Goal: Navigation & Orientation: Find specific page/section

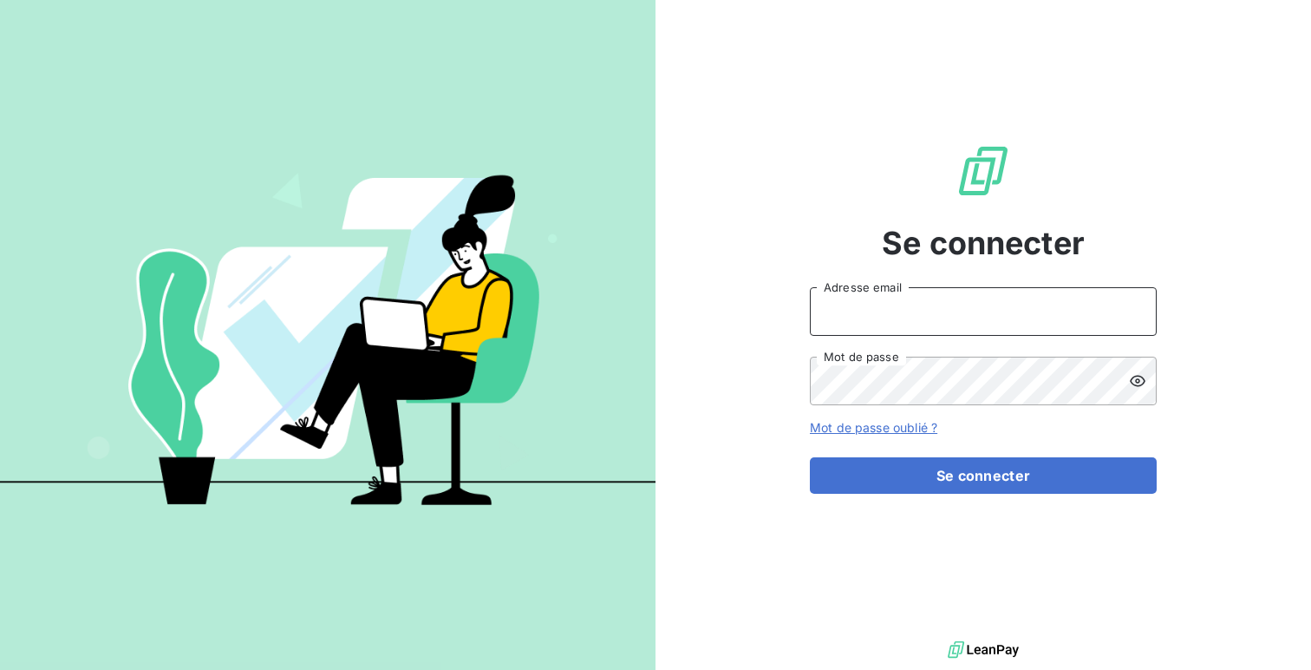
click at [935, 326] on input "Adresse email" at bounding box center [983, 311] width 347 height 49
type input "admin@exquadotest"
click at [810, 457] on button "Se connecter" at bounding box center [983, 475] width 347 height 36
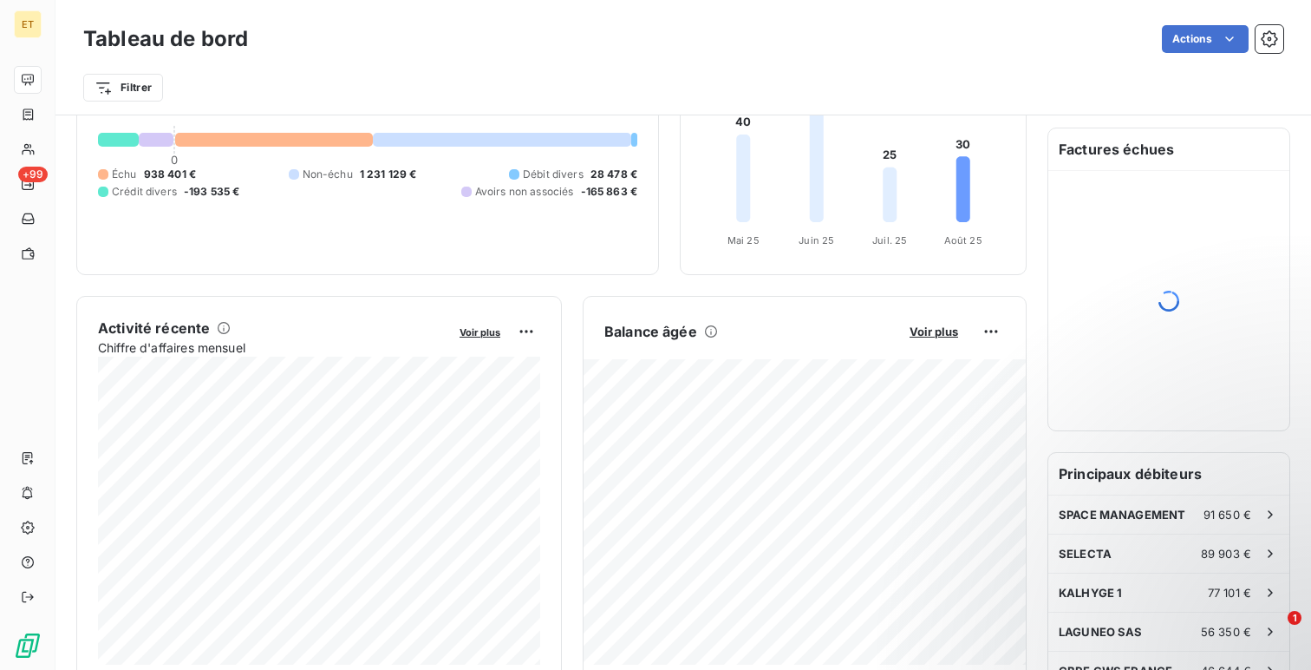
scroll to position [165, 0]
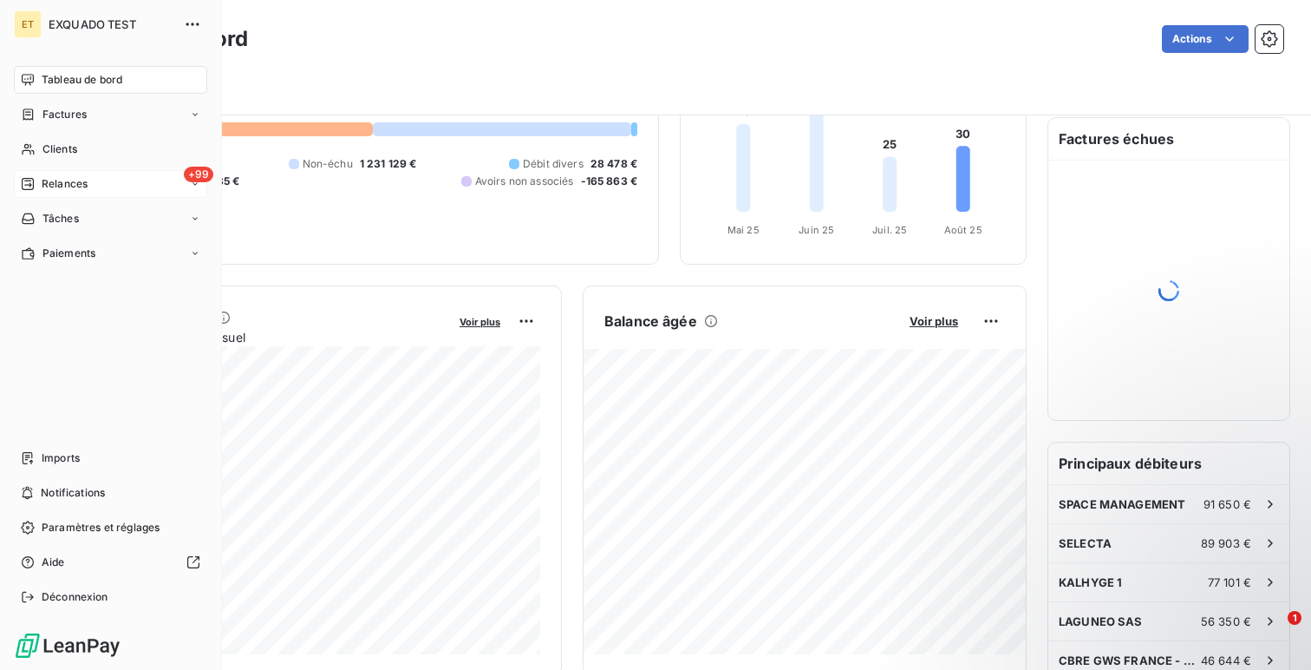
click at [91, 192] on div "+99 Relances" at bounding box center [110, 184] width 193 height 28
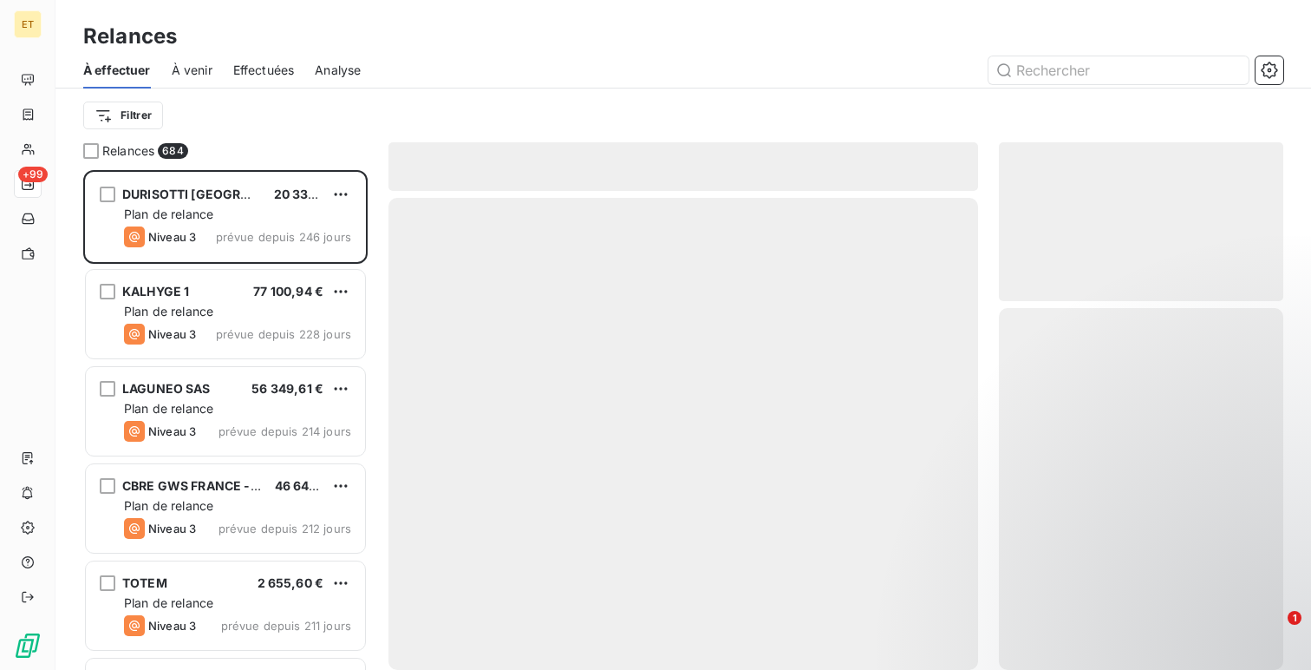
scroll to position [500, 284]
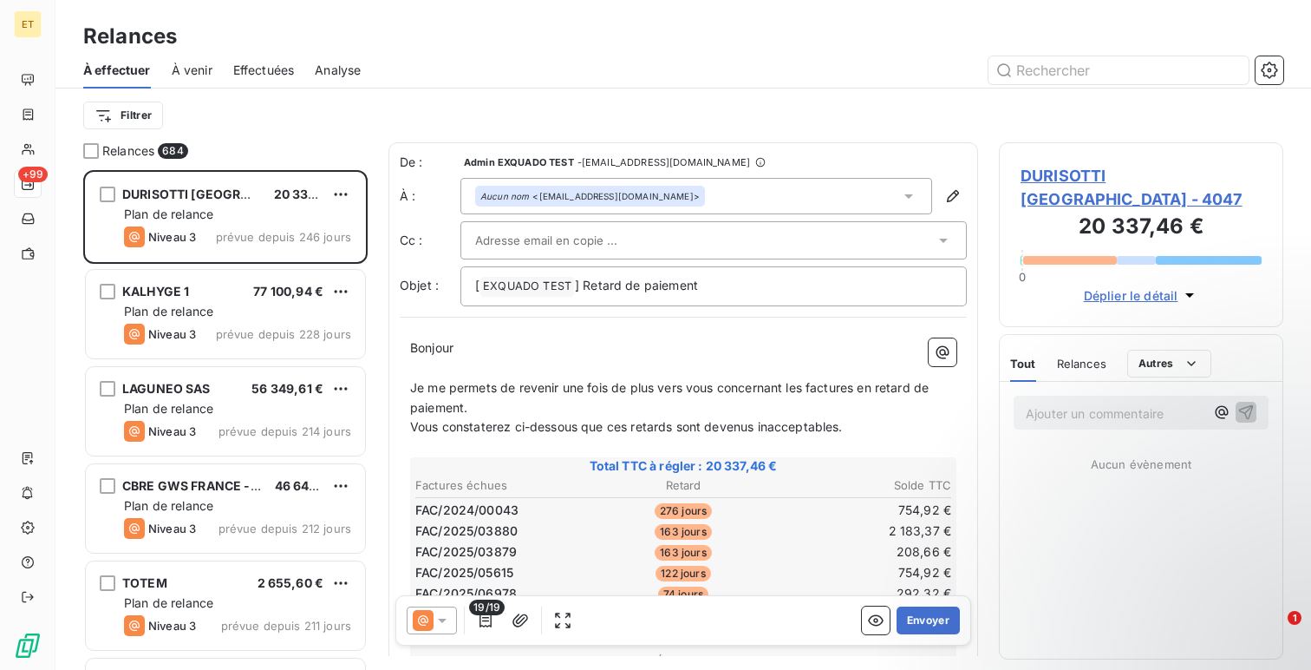
click at [276, 79] on div "Effectuées" at bounding box center [264, 70] width 62 height 36
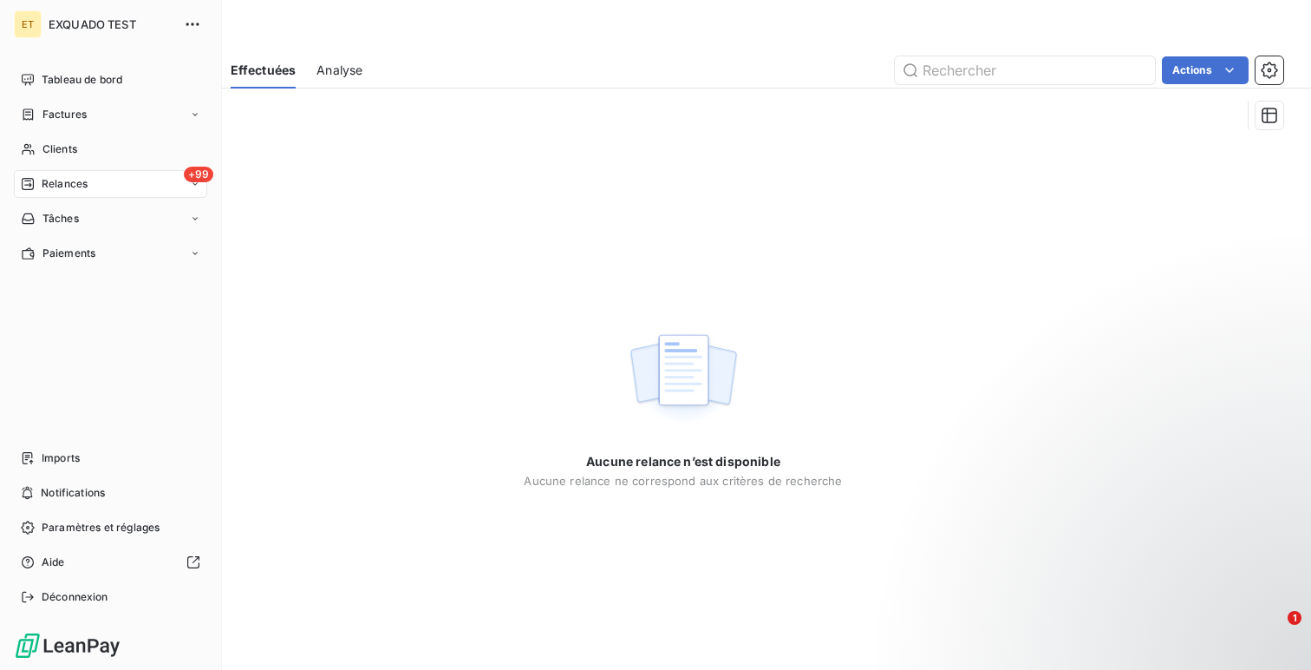
click at [45, 72] on span "Tableau de bord" at bounding box center [82, 80] width 81 height 16
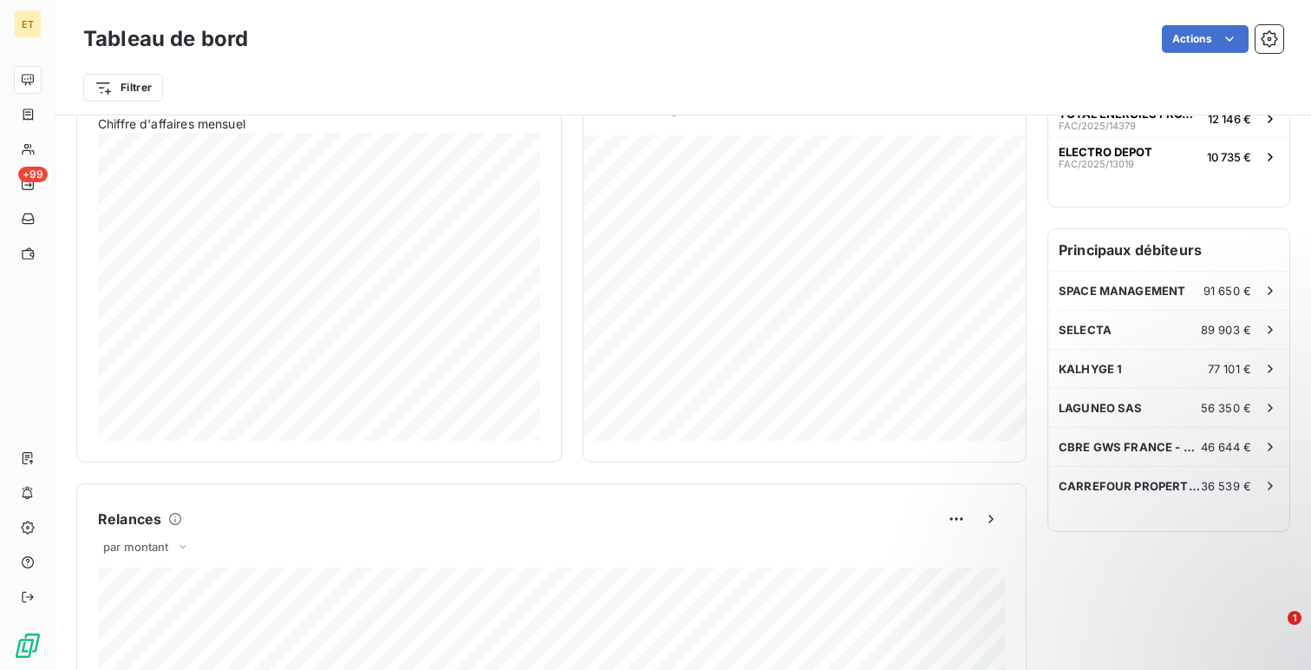
scroll to position [592, 0]
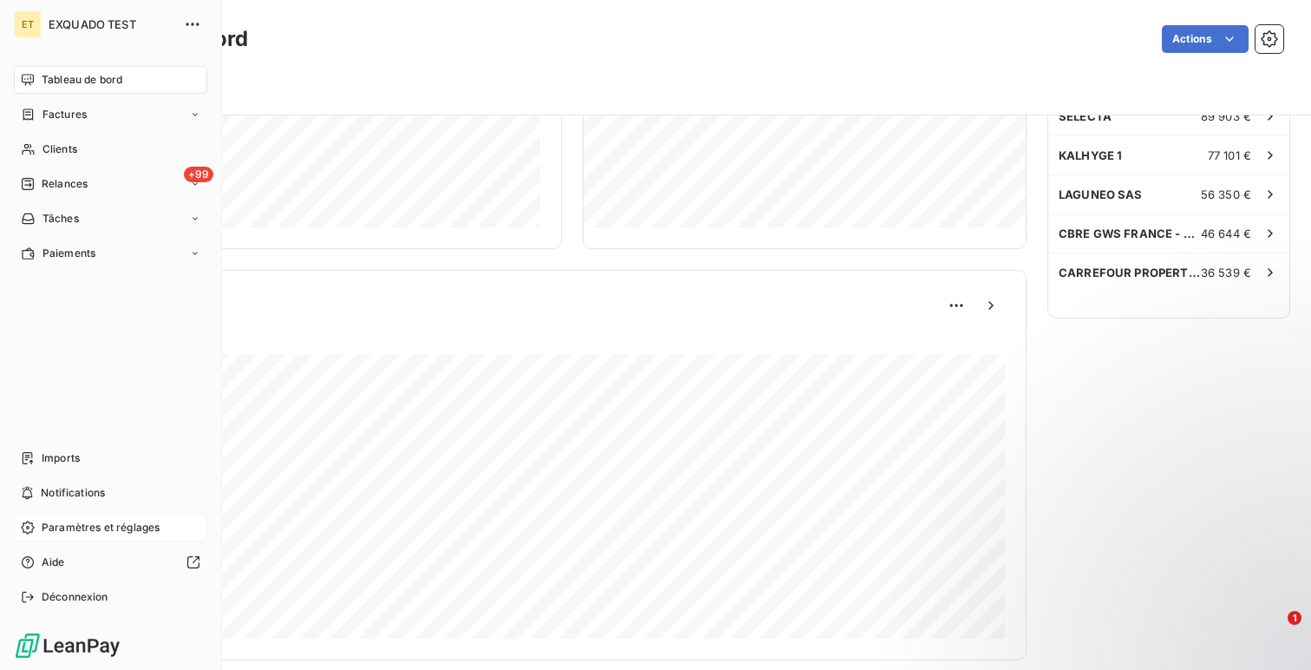
click at [42, 521] on span "Paramètres et réglages" at bounding box center [101, 528] width 118 height 16
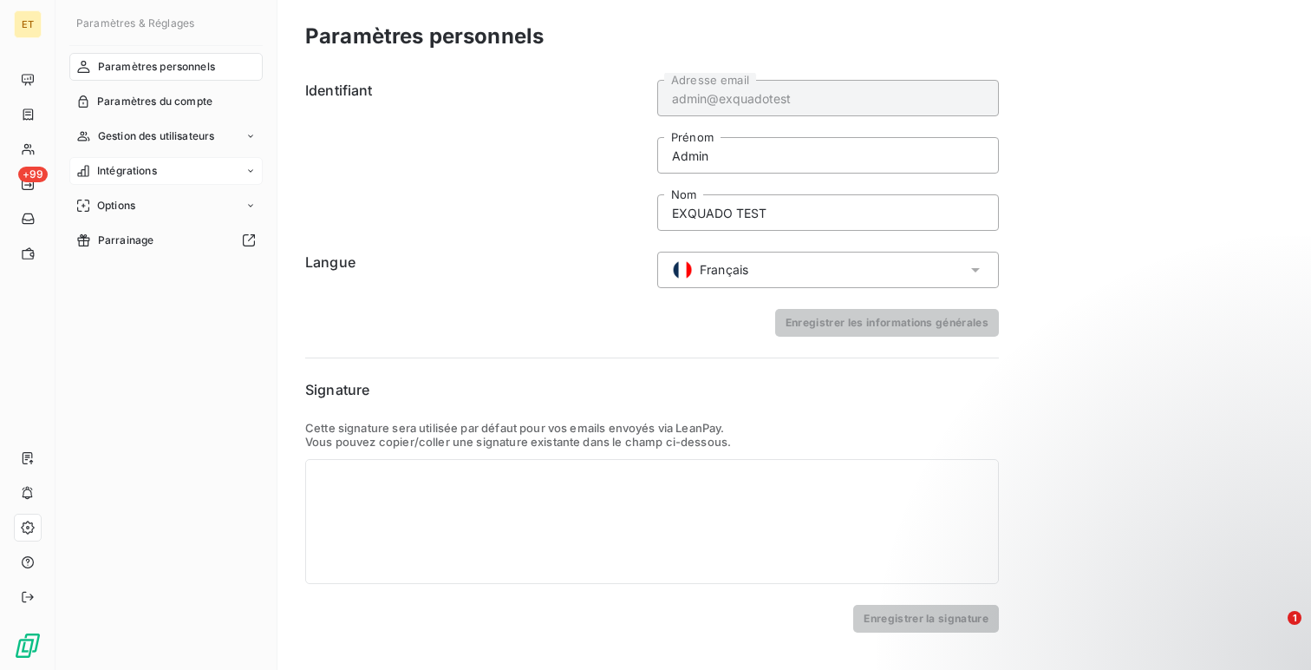
click at [145, 164] on span "Intégrations" at bounding box center [127, 171] width 60 height 16
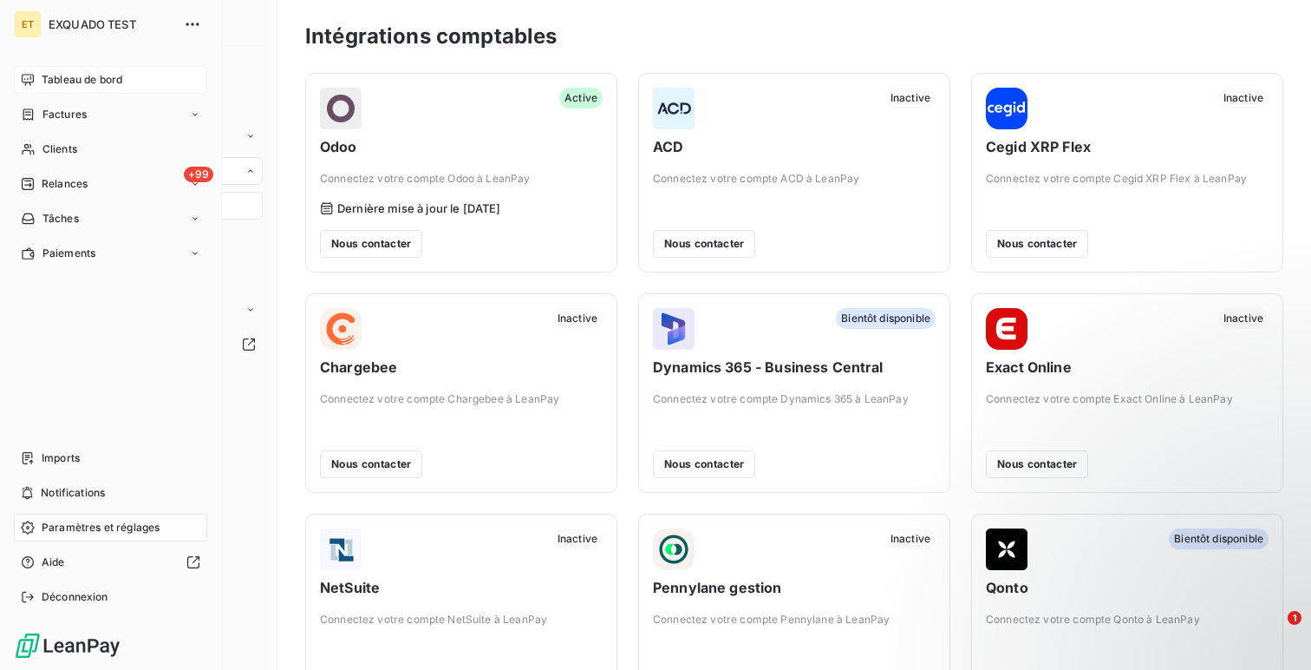
click at [36, 76] on div "Tableau de bord" at bounding box center [110, 80] width 193 height 28
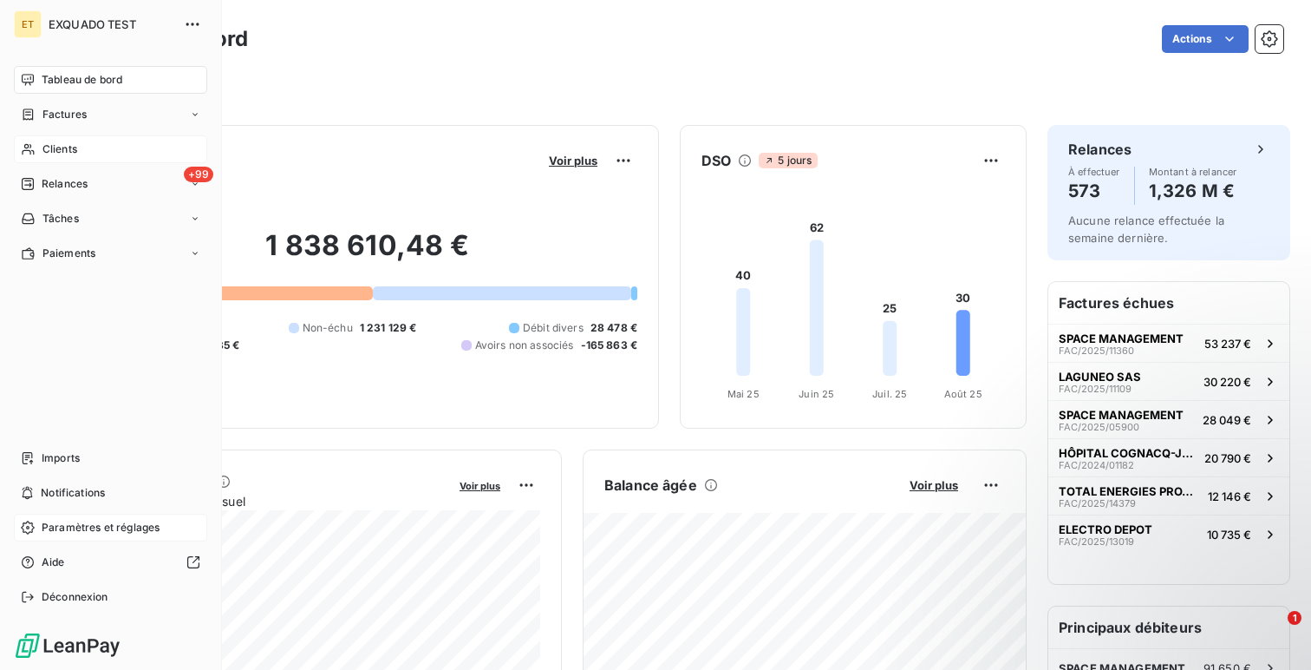
click at [78, 156] on div "Clients" at bounding box center [110, 149] width 193 height 28
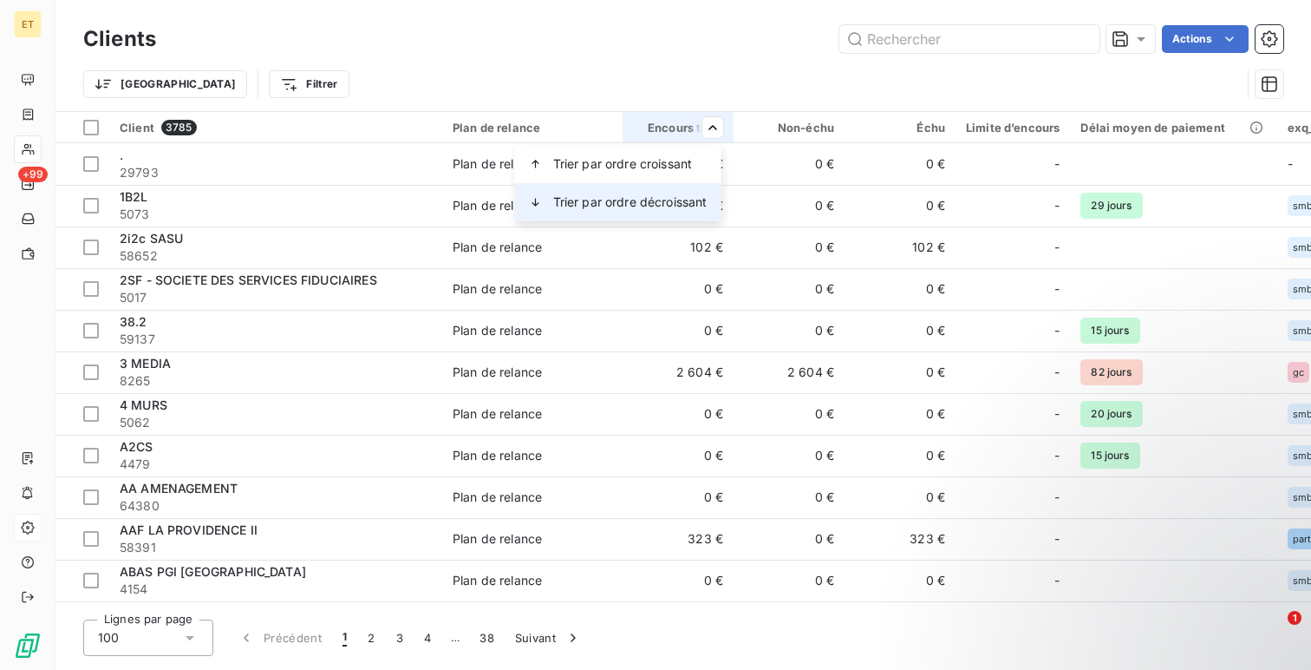
click at [684, 206] on span "Trier par ordre décroissant" at bounding box center [630, 201] width 154 height 17
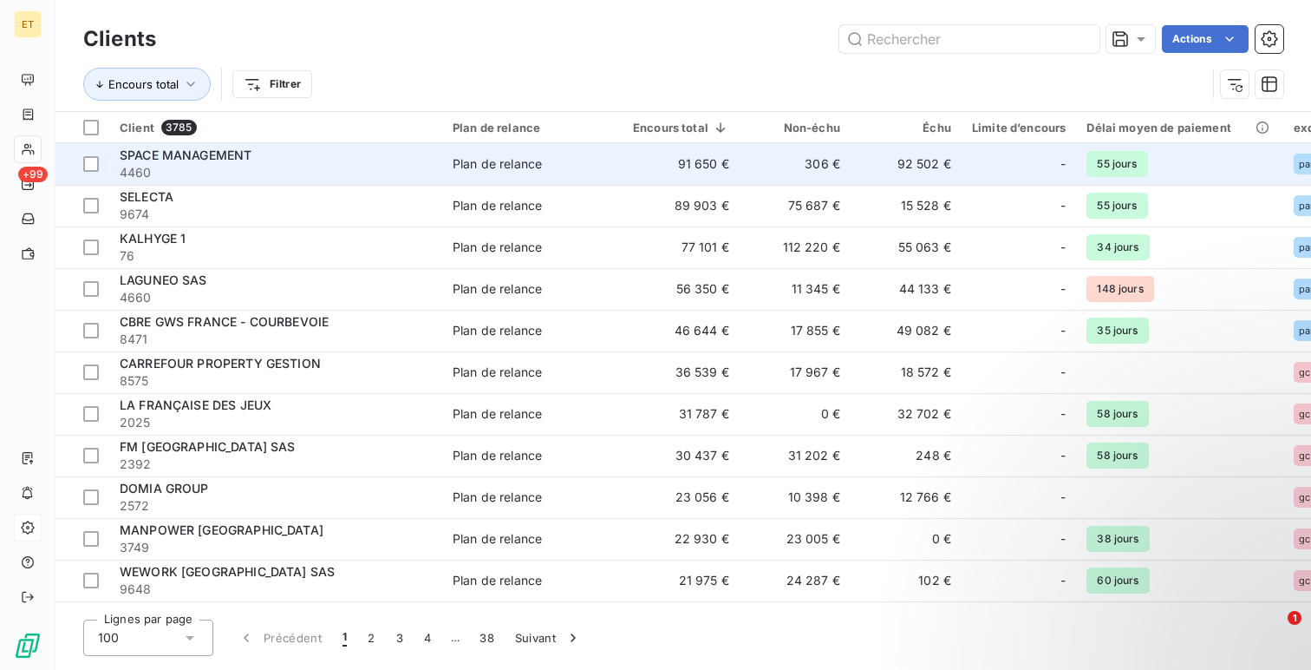
click at [342, 171] on span "4460" at bounding box center [276, 172] width 312 height 17
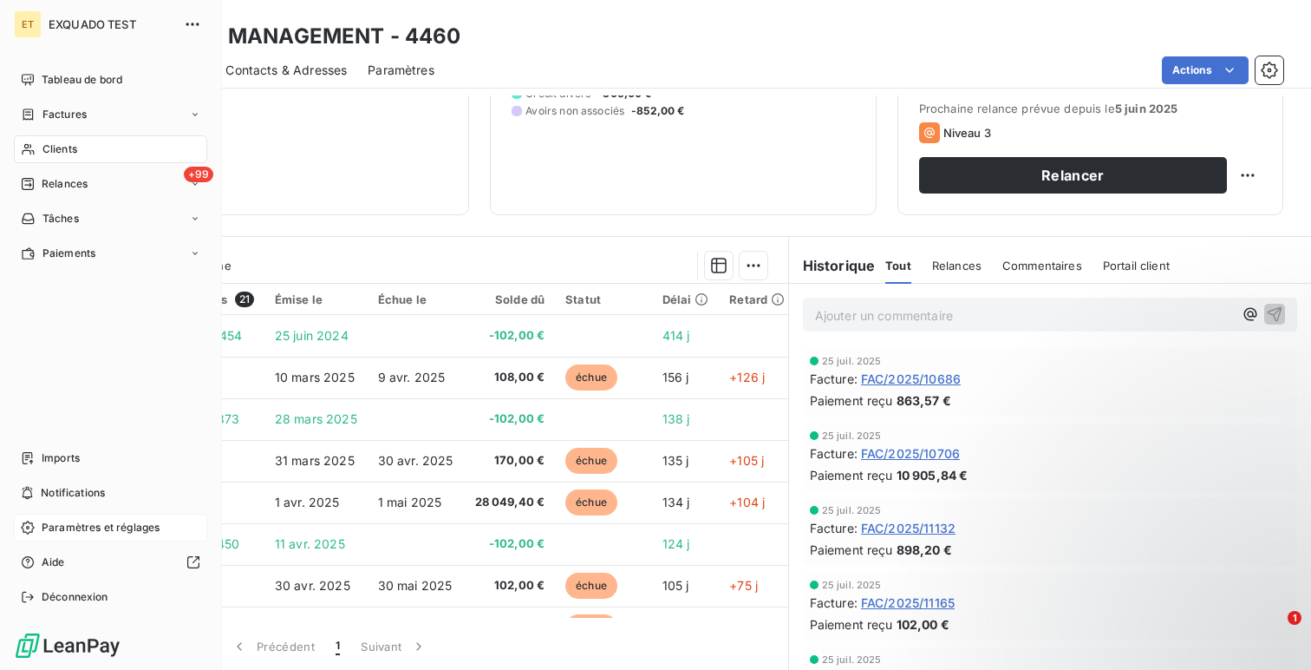
click at [70, 523] on span "Paramètres et réglages" at bounding box center [101, 528] width 118 height 16
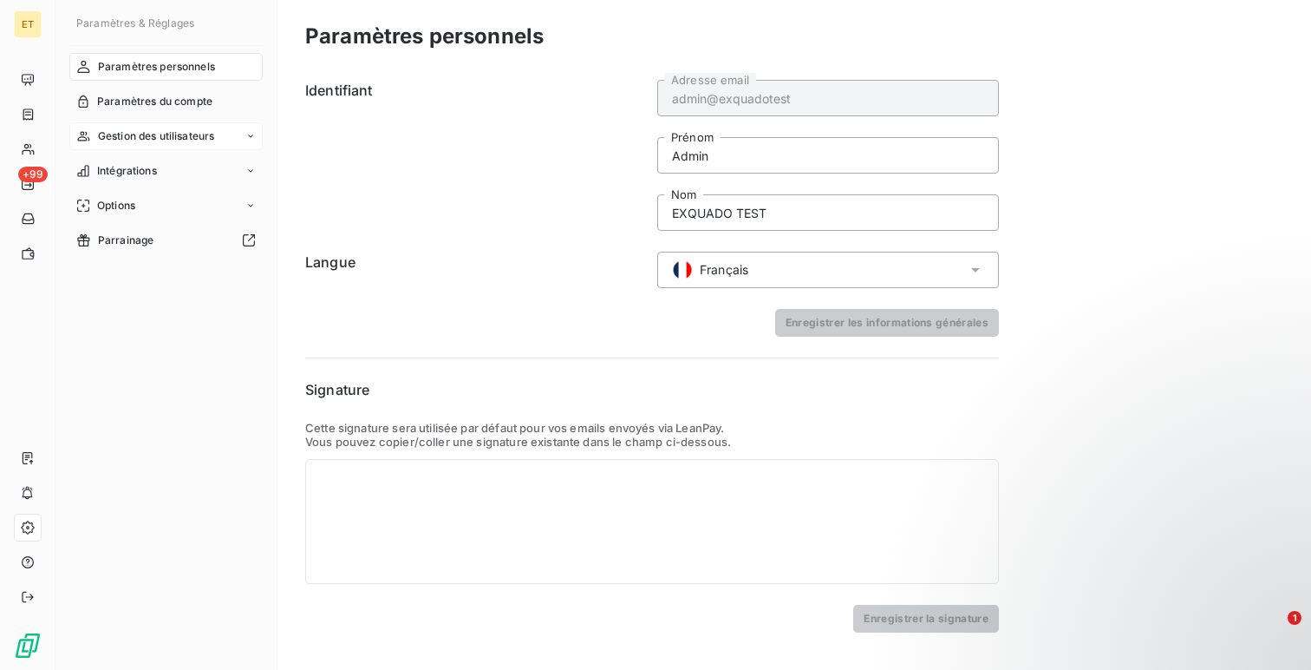
click at [160, 128] on span "Gestion des utilisateurs" at bounding box center [156, 136] width 117 height 16
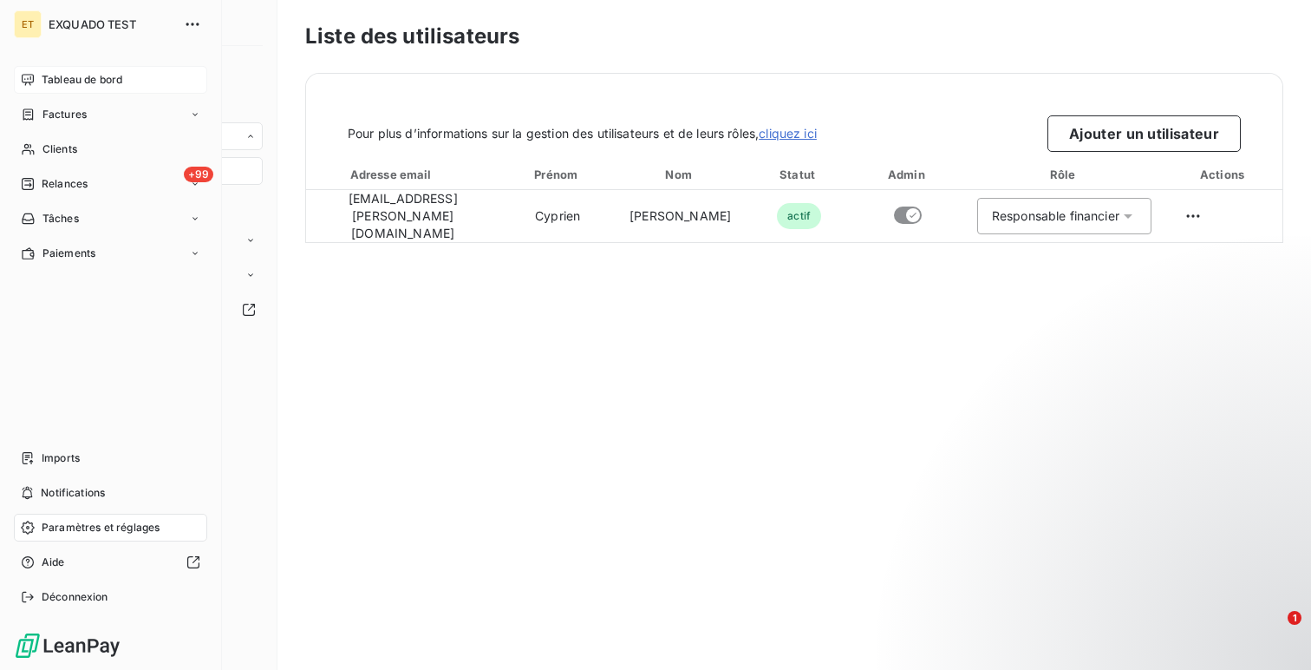
click at [33, 83] on icon at bounding box center [28, 80] width 14 height 14
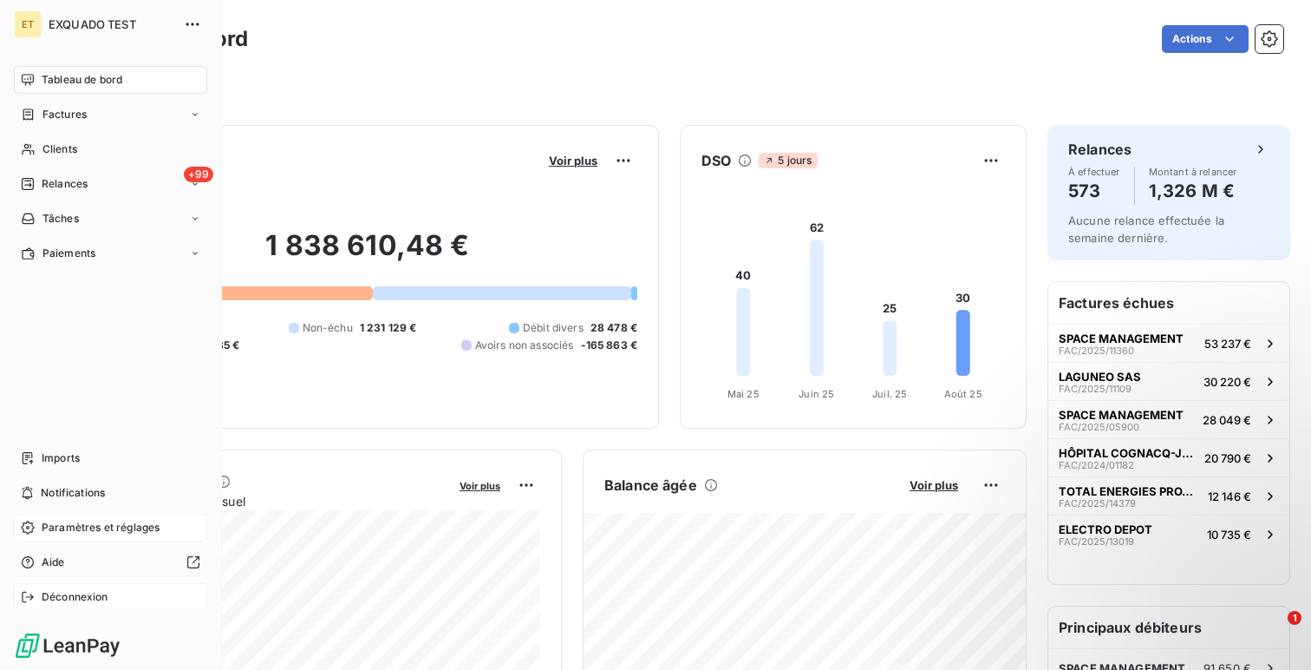
click at [109, 605] on div "Déconnexion" at bounding box center [110, 597] width 193 height 28
